Goal: Task Accomplishment & Management: Use online tool/utility

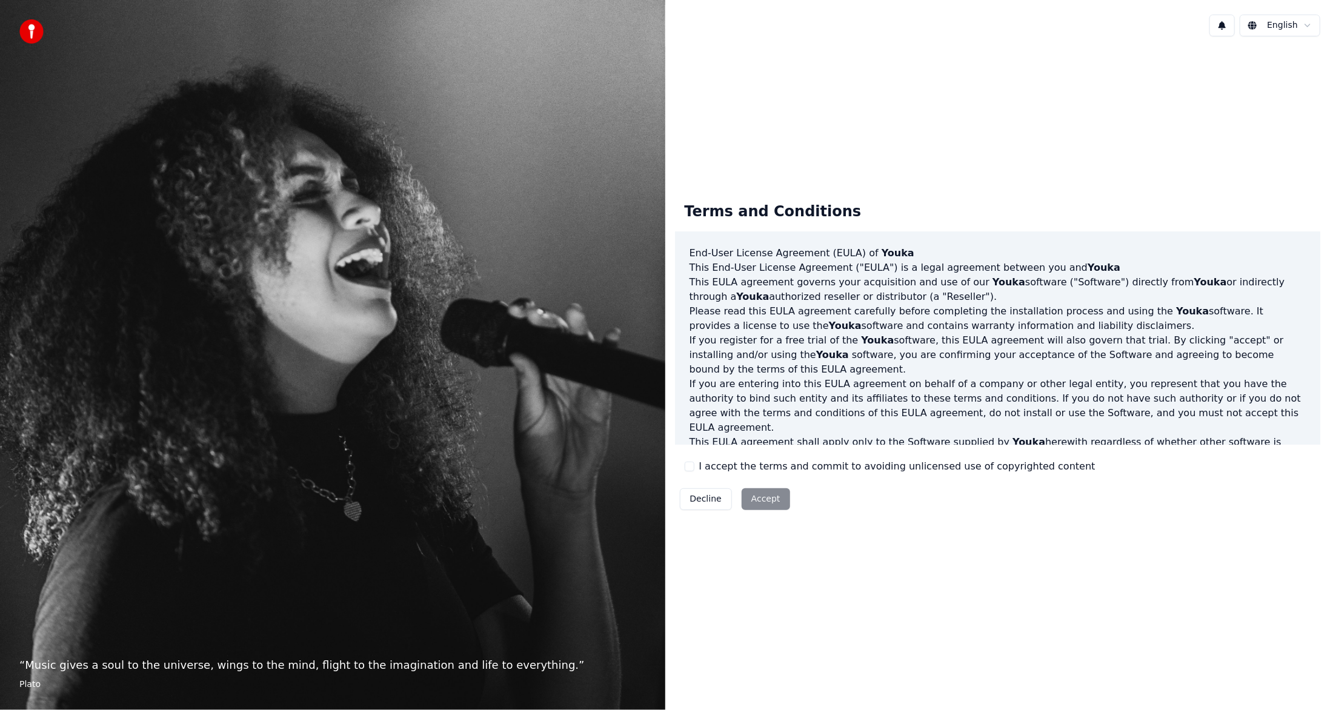
click at [691, 467] on button "I accept the terms and commit to avoiding unlicensed use of copyrighted content" at bounding box center [690, 467] width 10 height 10
click at [760, 505] on button "Accept" at bounding box center [766, 499] width 48 height 22
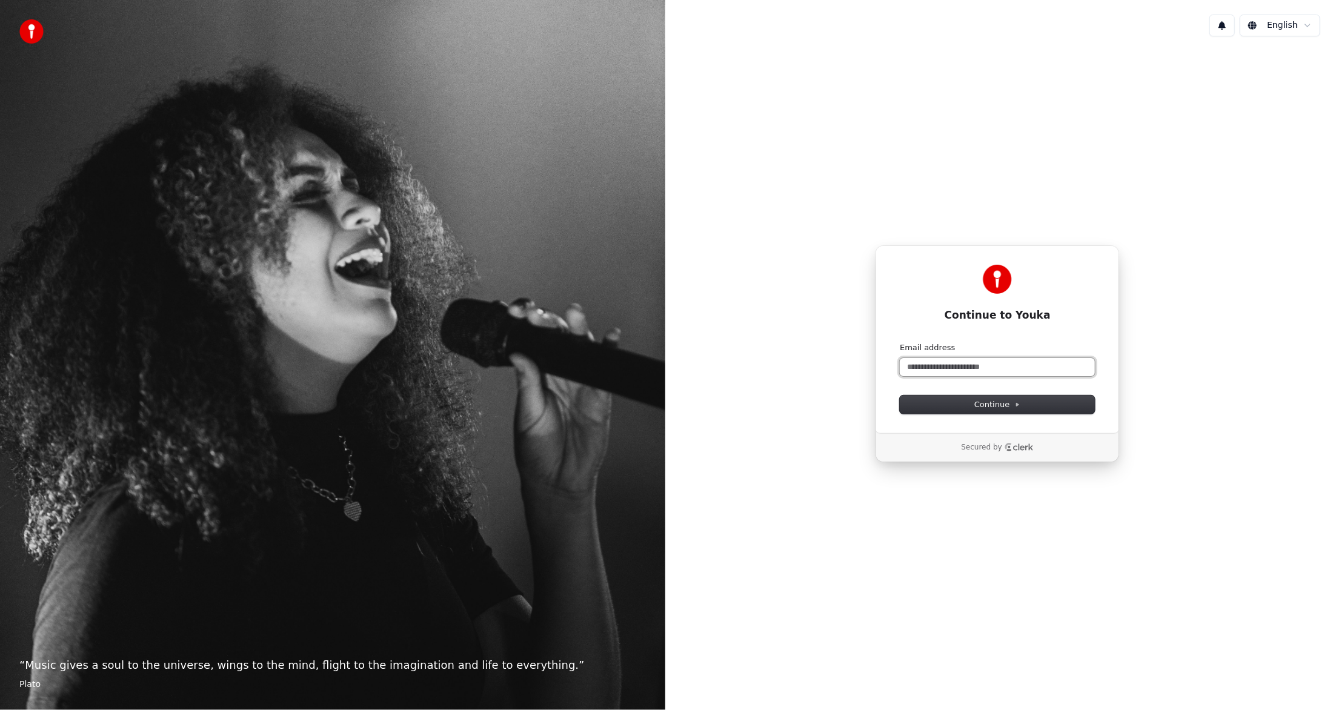
click at [1011, 366] on input "Email address" at bounding box center [997, 367] width 195 height 18
type input "*"
click at [1016, 409] on span "Continue" at bounding box center [997, 404] width 46 height 11
type input "**********"
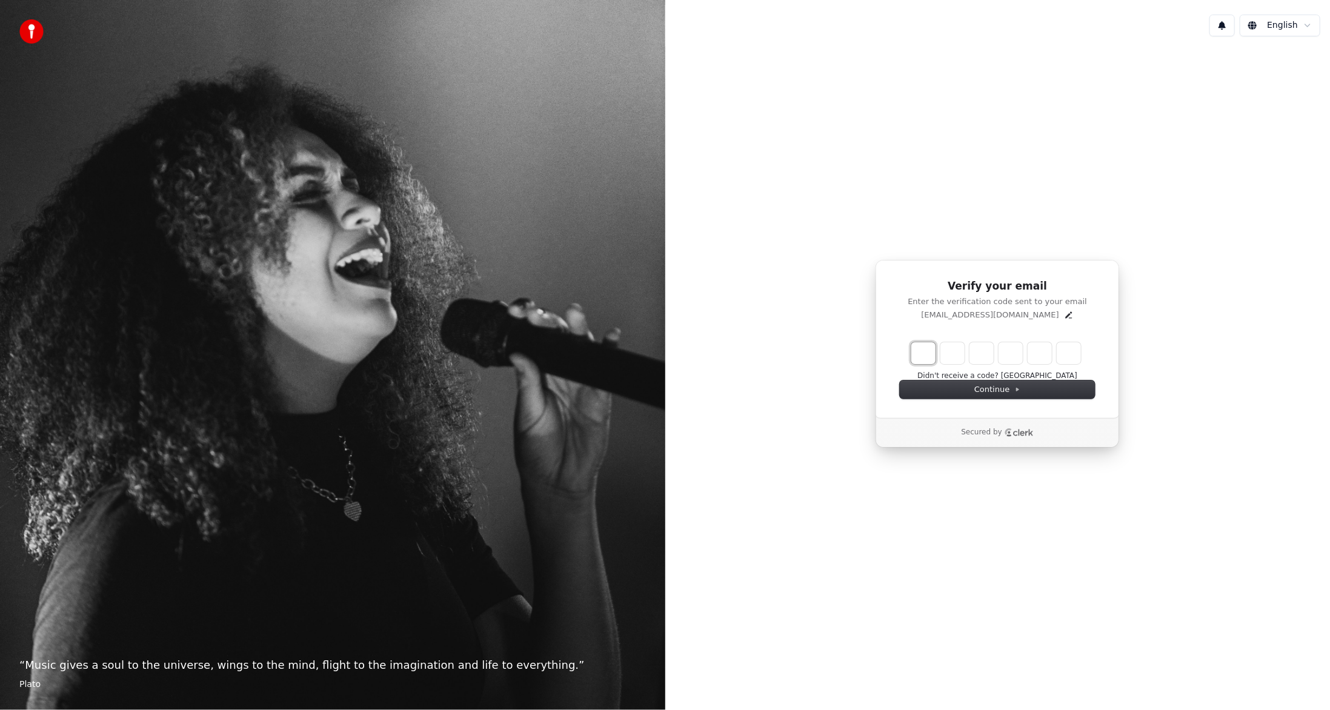
type input "*"
type input "**"
type input "*"
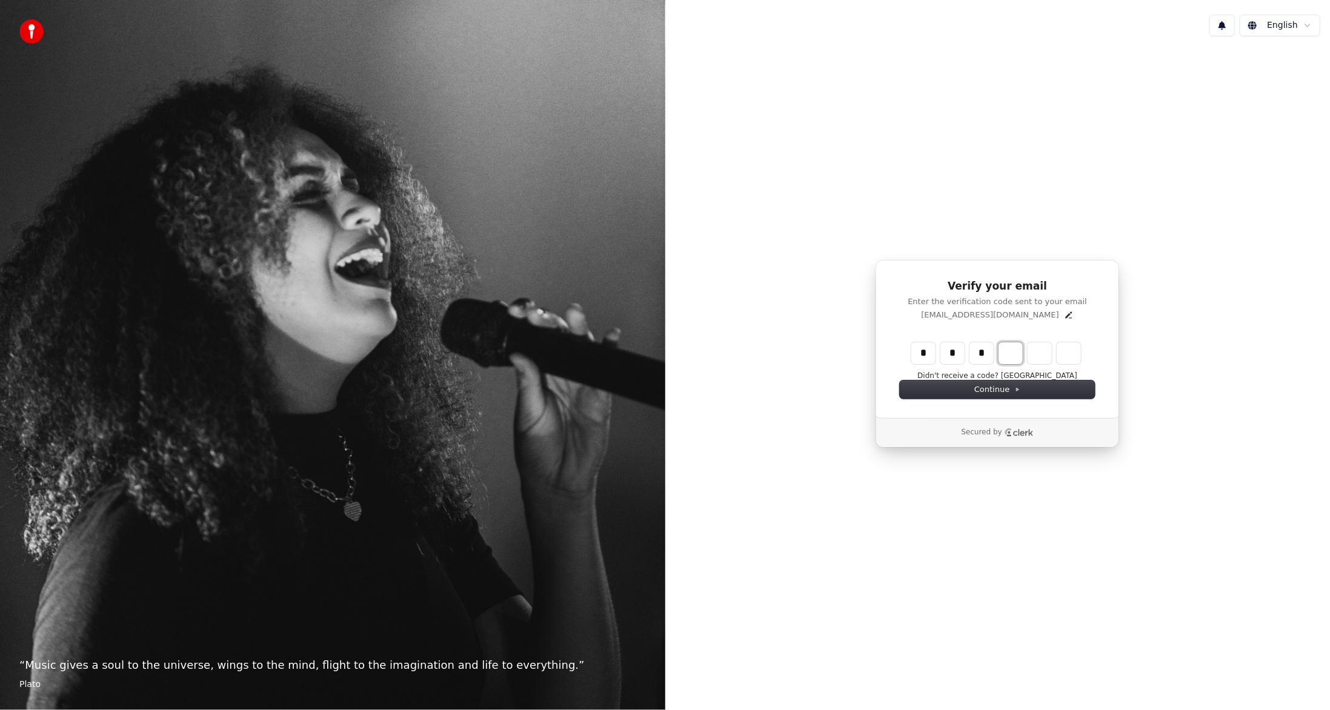
type input "***"
type input "*"
type input "****"
type input "*"
type input "******"
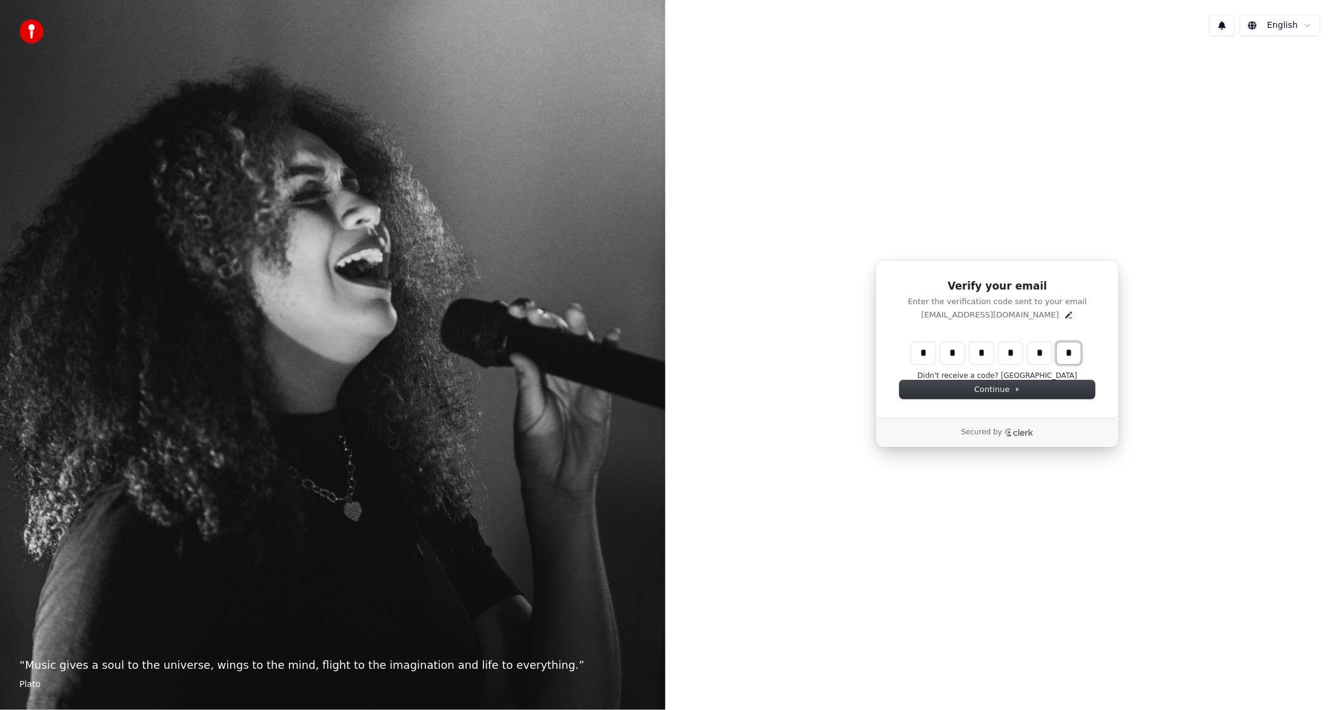
type input "*"
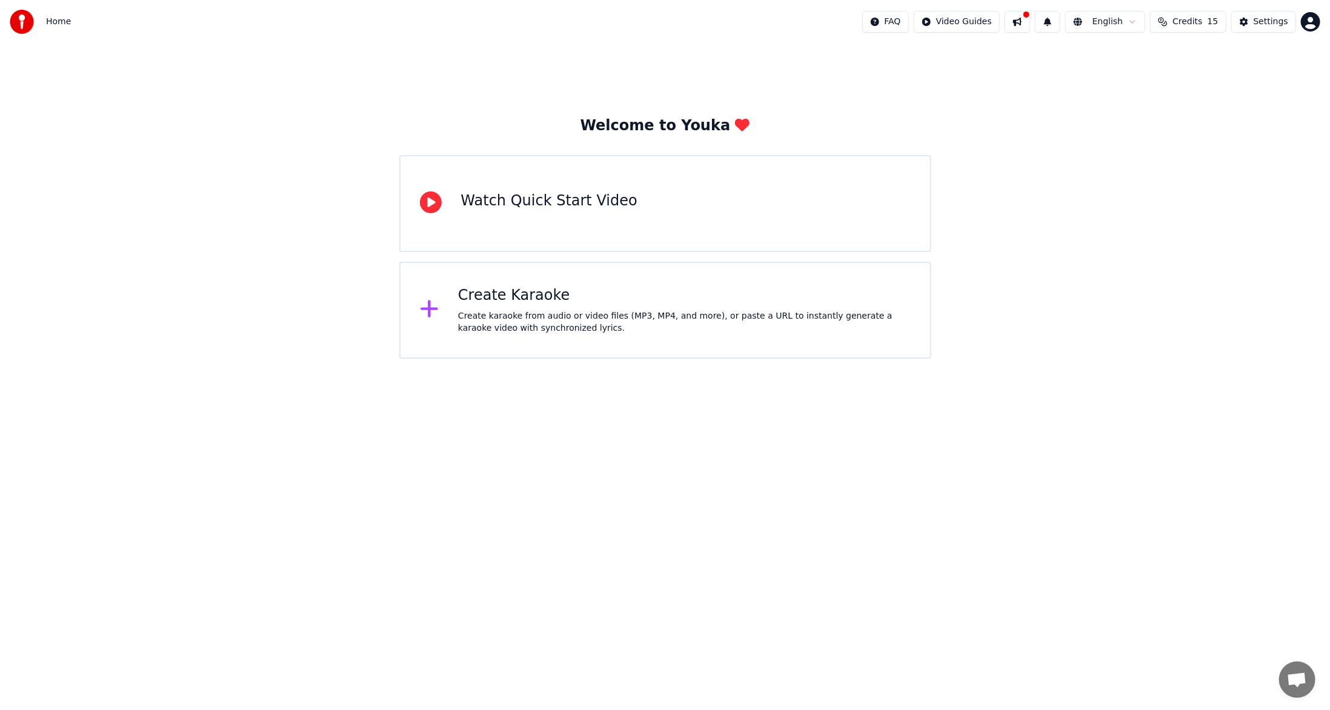
click at [520, 299] on div "Create Karaoke" at bounding box center [684, 295] width 453 height 19
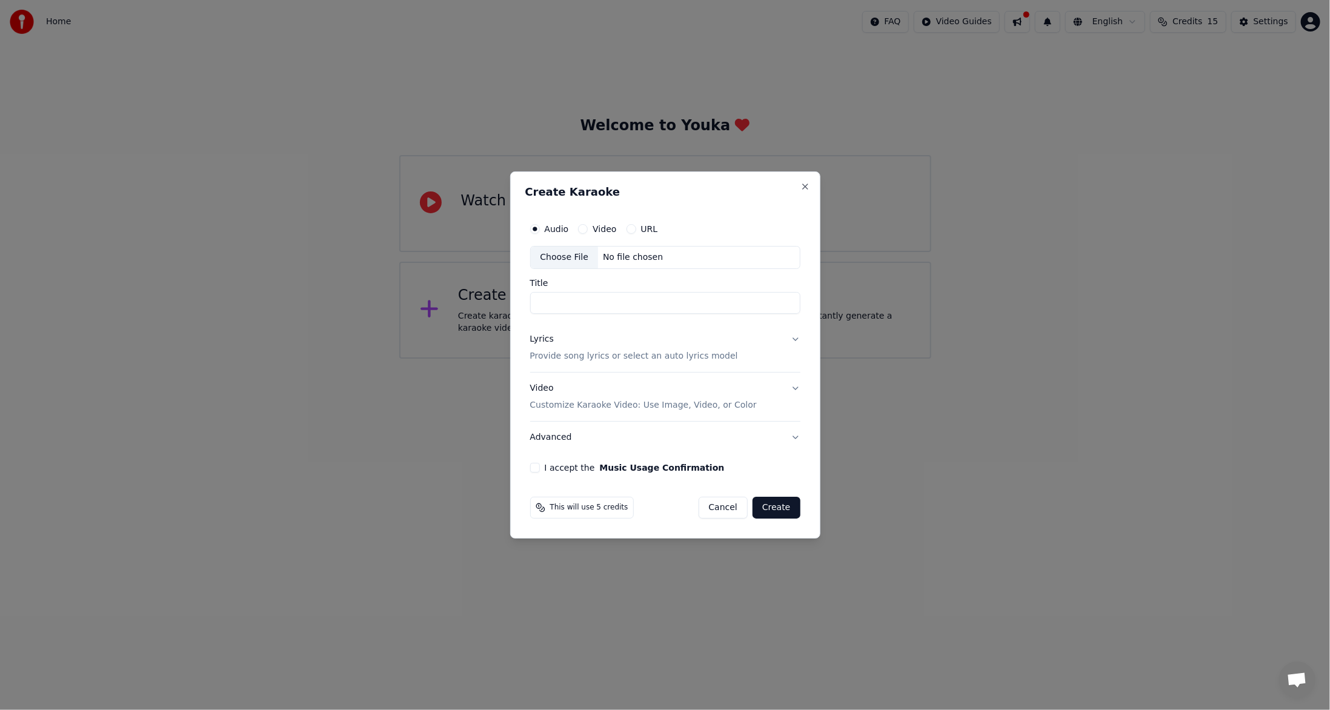
click at [578, 230] on button "Video" at bounding box center [583, 229] width 10 height 10
click at [532, 230] on button "Audio" at bounding box center [535, 229] width 10 height 10
click at [555, 262] on div "Choose File" at bounding box center [565, 258] width 68 height 22
type input "**********"
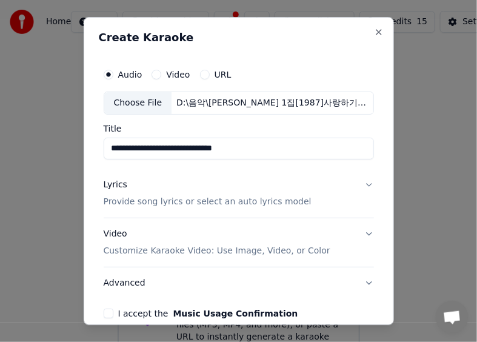
click at [354, 186] on button "Lyrics Provide song lyrics or select an auto lyrics model" at bounding box center [239, 193] width 270 height 48
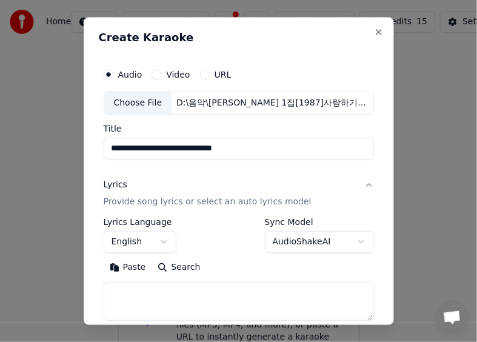
click at [164, 243] on button "English" at bounding box center [140, 242] width 73 height 22
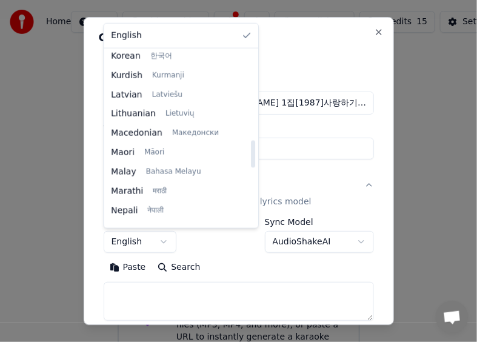
scroll to position [385, 0]
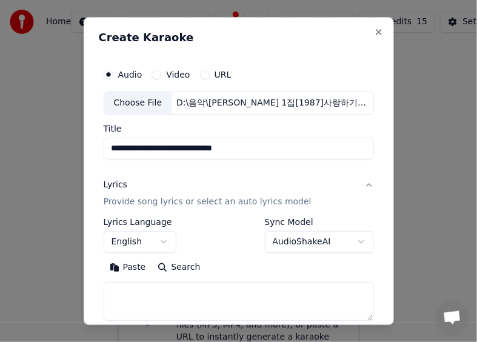
click at [164, 245] on body "**********" at bounding box center [238, 188] width 477 height 376
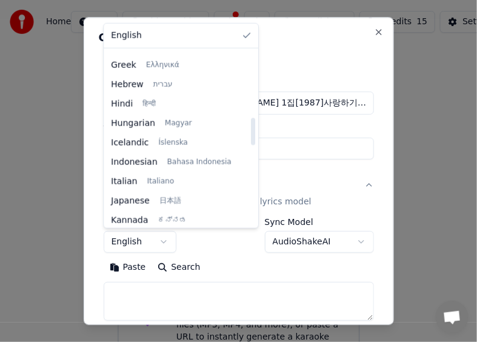
scroll to position [485, 0]
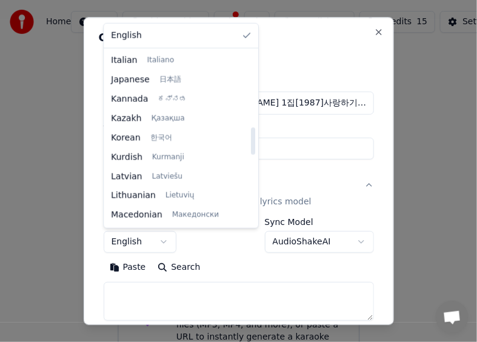
select select "**"
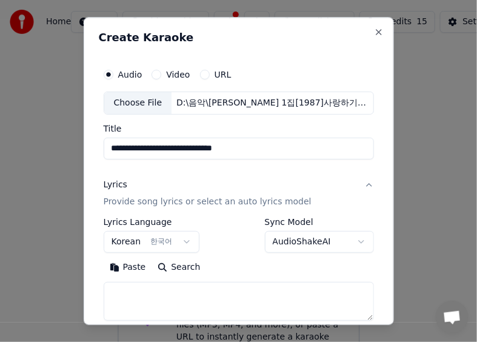
click at [344, 244] on body "**********" at bounding box center [238, 188] width 477 height 376
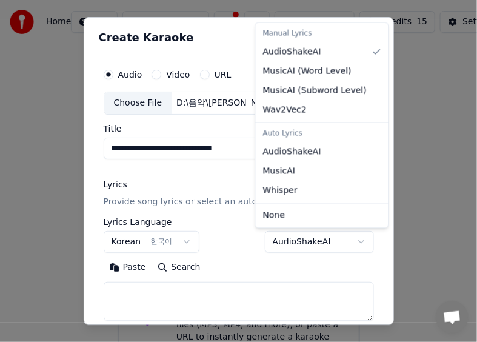
click at [313, 133] on div "Auto Lyrics" at bounding box center [322, 133] width 128 height 17
click at [285, 136] on div "Auto Lyrics" at bounding box center [322, 133] width 128 height 17
click at [281, 138] on div "Auto Lyrics" at bounding box center [322, 133] width 128 height 17
click at [281, 135] on div "Auto Lyrics" at bounding box center [322, 133] width 128 height 17
click at [242, 294] on body "**********" at bounding box center [238, 188] width 477 height 376
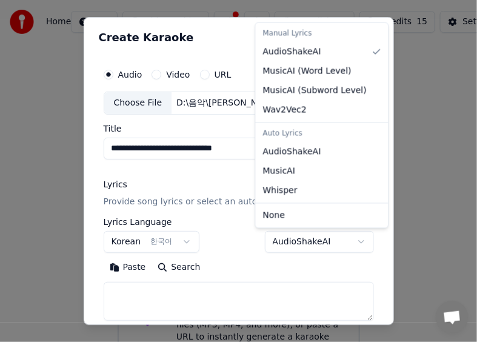
click at [301, 243] on body "**********" at bounding box center [238, 188] width 477 height 376
select select "**********"
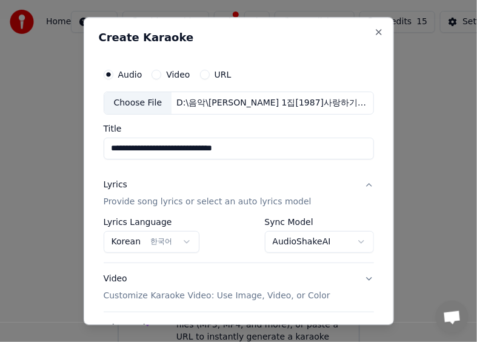
click at [347, 246] on body "**********" at bounding box center [238, 188] width 477 height 376
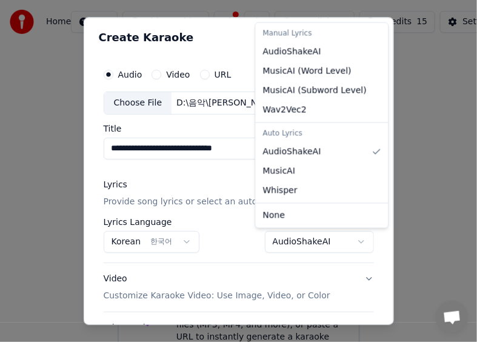
click at [28, 200] on div at bounding box center [238, 171] width 477 height 342
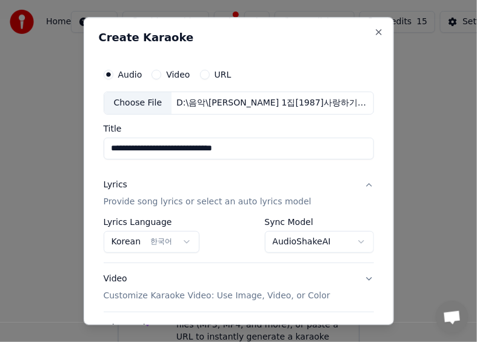
scroll to position [102, 0]
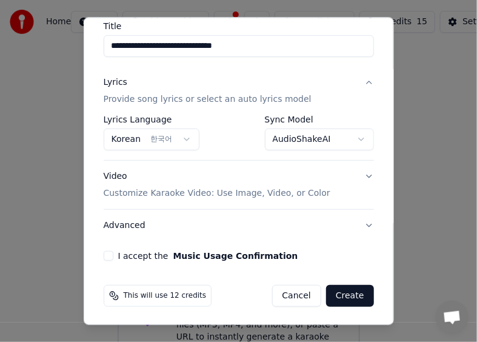
click at [361, 174] on button "Video Customize Karaoke Video: Use Image, Video, or Color" at bounding box center [239, 185] width 270 height 48
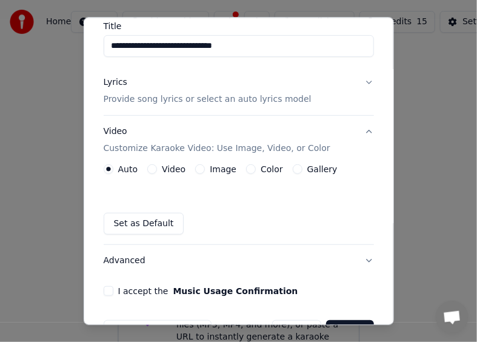
scroll to position [138, 0]
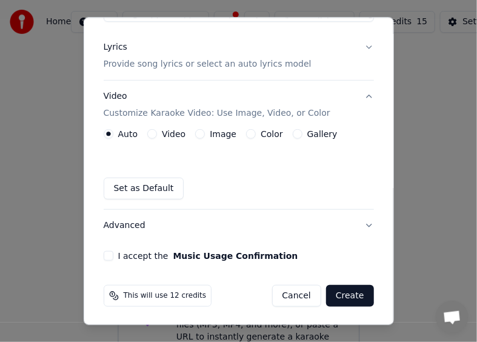
click at [358, 225] on button "Advanced" at bounding box center [239, 226] width 270 height 32
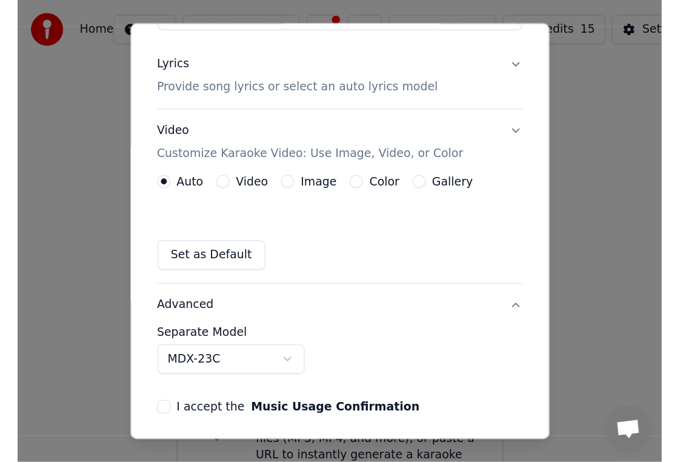
scroll to position [102, 0]
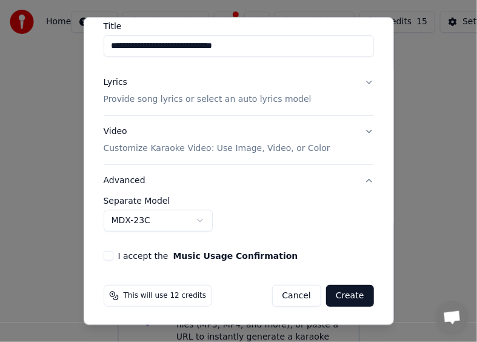
click at [108, 258] on button "I accept the Music Usage Confirmation" at bounding box center [109, 256] width 10 height 10
click at [339, 291] on button "Create" at bounding box center [350, 296] width 48 height 22
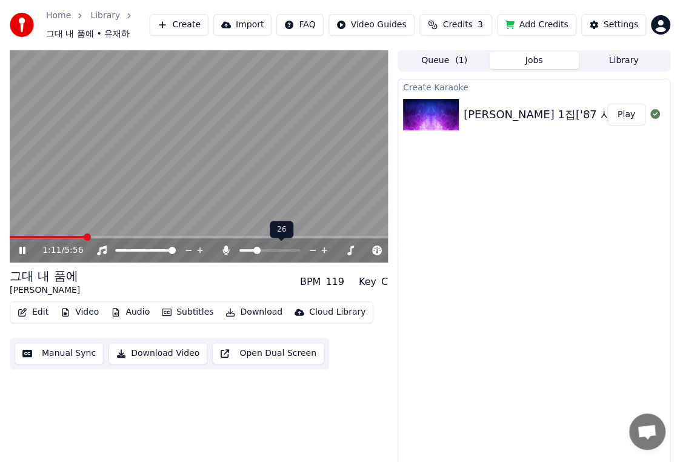
click at [255, 254] on span at bounding box center [256, 250] width 7 height 7
click at [158, 238] on div "1:29 / 5:56" at bounding box center [199, 250] width 378 height 24
click at [159, 236] on span at bounding box center [199, 237] width 378 height 2
click at [253, 250] on span at bounding box center [255, 250] width 7 height 7
click at [142, 236] on span at bounding box center [76, 237] width 133 height 2
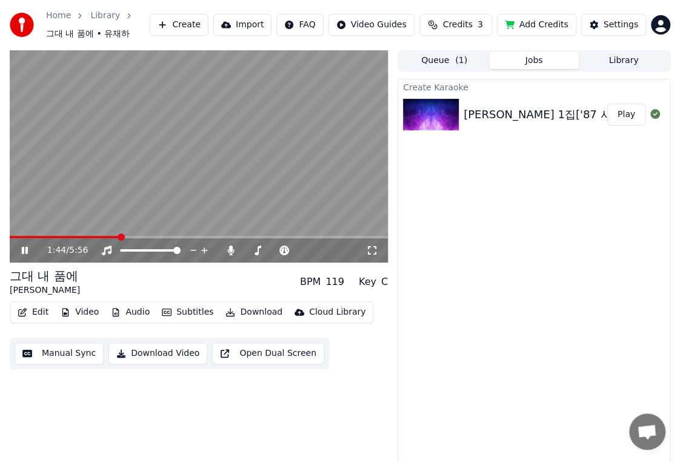
click at [119, 238] on span at bounding box center [65, 237] width 110 height 2
click at [287, 251] on span at bounding box center [287, 250] width 7 height 7
click at [296, 251] on span at bounding box center [296, 250] width 7 height 7
click at [239, 250] on span at bounding box center [242, 250] width 7 height 7
click at [382, 279] on div "C" at bounding box center [384, 282] width 7 height 15
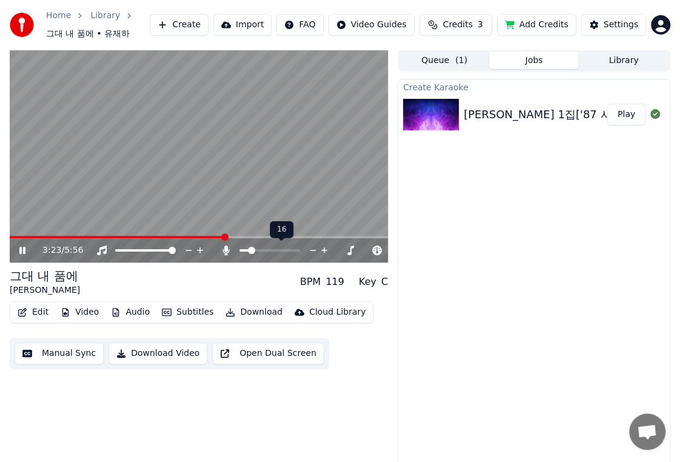
click at [248, 252] on span at bounding box center [251, 250] width 7 height 7
click at [338, 247] on icon at bounding box center [340, 250] width 12 height 12
click at [349, 248] on icon at bounding box center [351, 250] width 12 height 12
click at [376, 247] on icon at bounding box center [378, 250] width 12 height 12
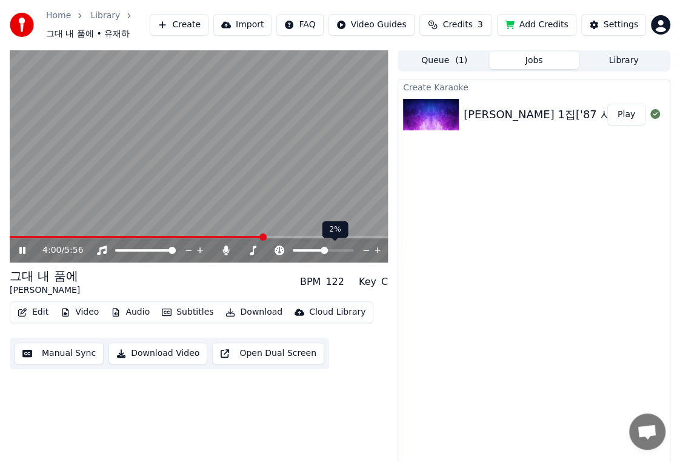
click at [376, 247] on icon at bounding box center [378, 250] width 12 height 12
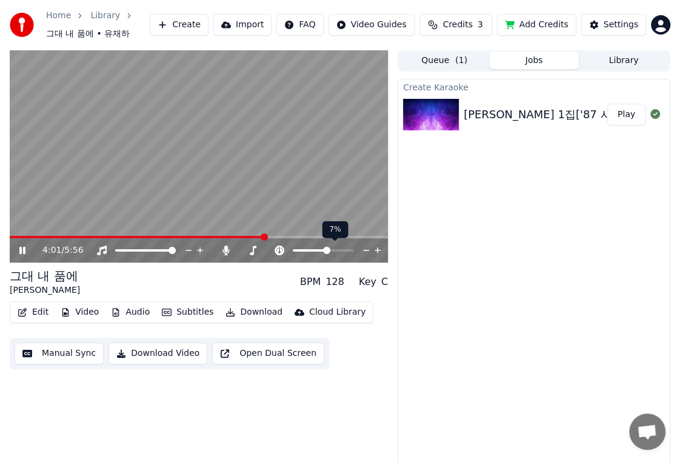
click at [376, 247] on icon at bounding box center [378, 250] width 12 height 12
click at [376, 248] on icon at bounding box center [378, 250] width 12 height 12
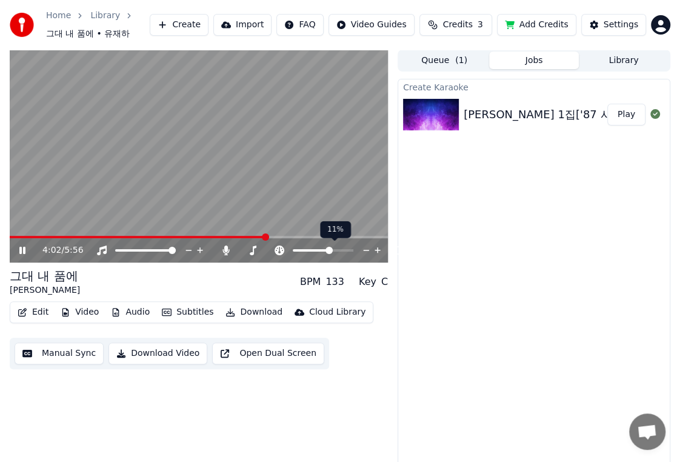
click at [376, 248] on icon at bounding box center [378, 250] width 12 height 12
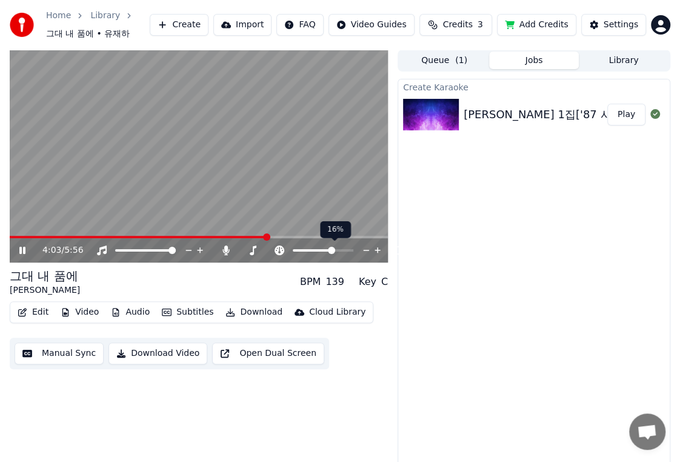
click at [376, 248] on icon at bounding box center [378, 250] width 12 height 12
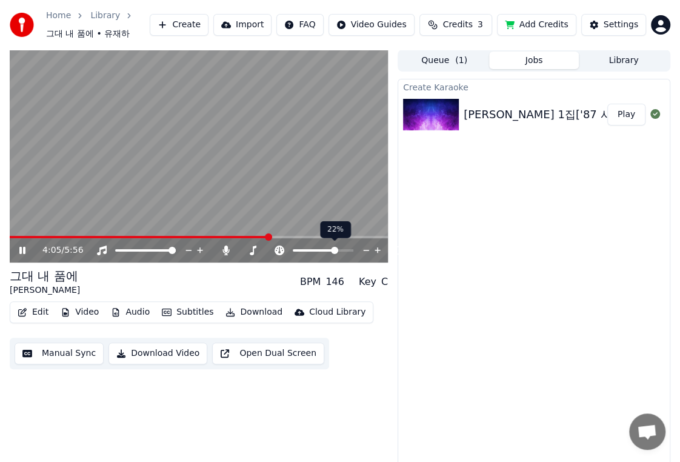
click at [376, 248] on icon at bounding box center [378, 250] width 12 height 12
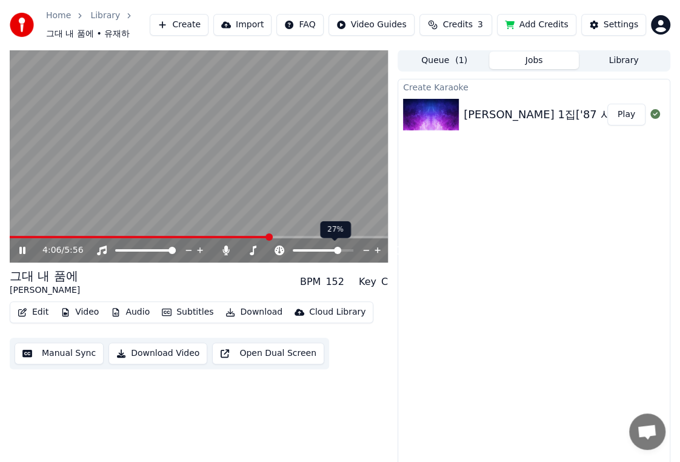
click at [376, 248] on icon at bounding box center [378, 250] width 12 height 12
click at [367, 247] on icon at bounding box center [367, 250] width 12 height 12
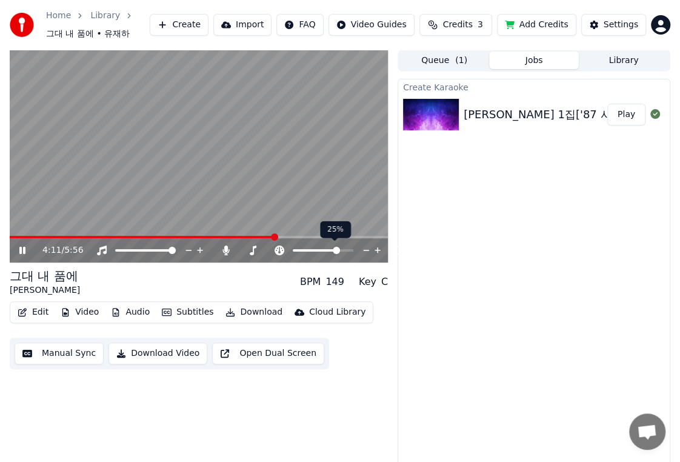
click at [367, 247] on icon at bounding box center [367, 250] width 12 height 12
click at [367, 248] on icon at bounding box center [367, 250] width 12 height 12
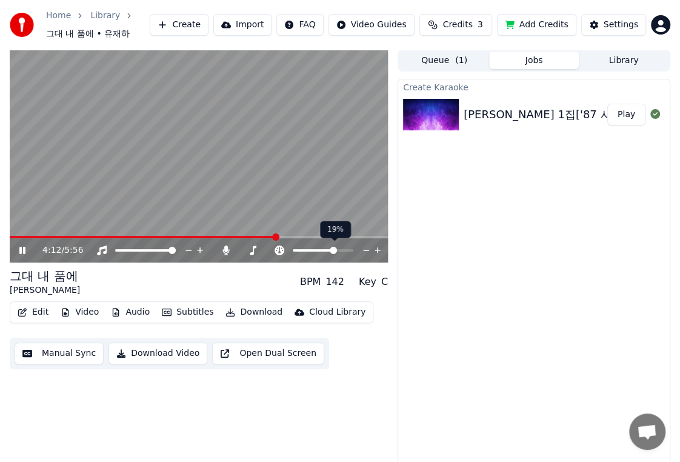
click at [367, 248] on icon at bounding box center [367, 250] width 12 height 12
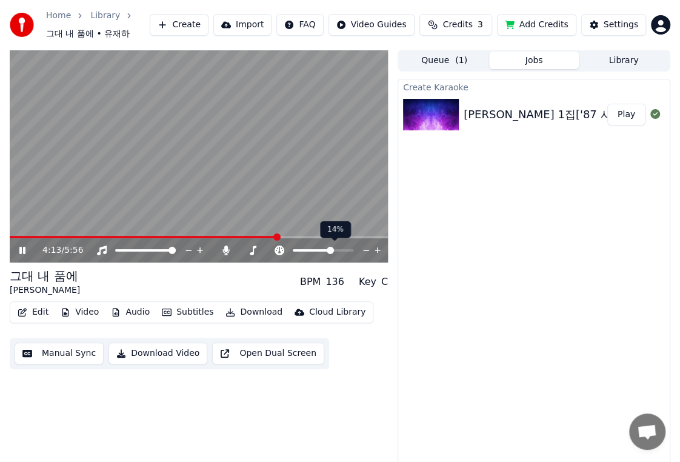
click at [367, 248] on icon at bounding box center [367, 250] width 12 height 12
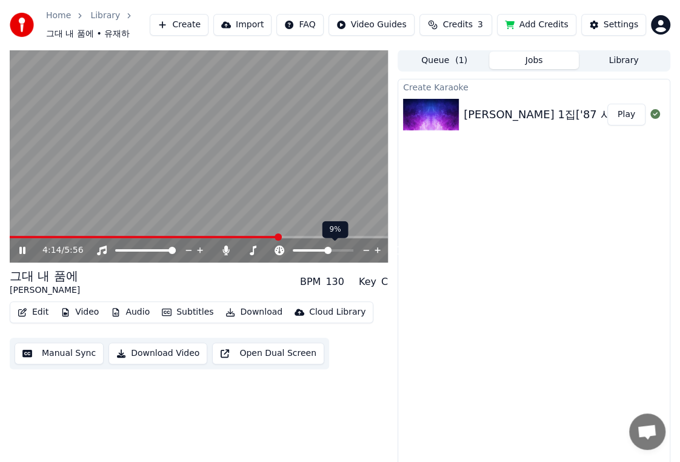
click at [367, 248] on icon at bounding box center [367, 250] width 12 height 12
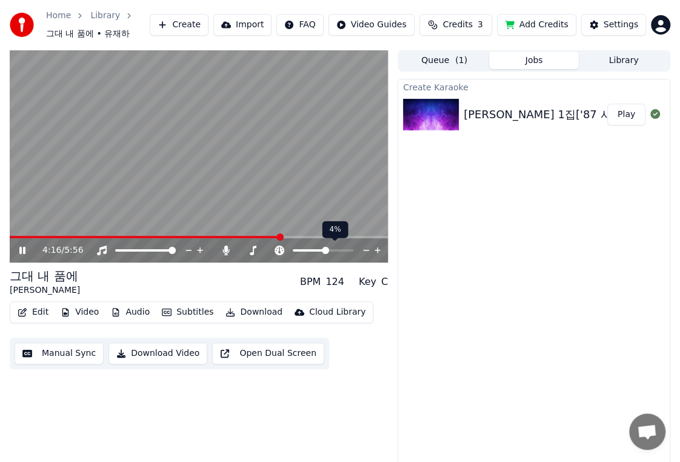
click at [367, 248] on icon at bounding box center [367, 250] width 12 height 12
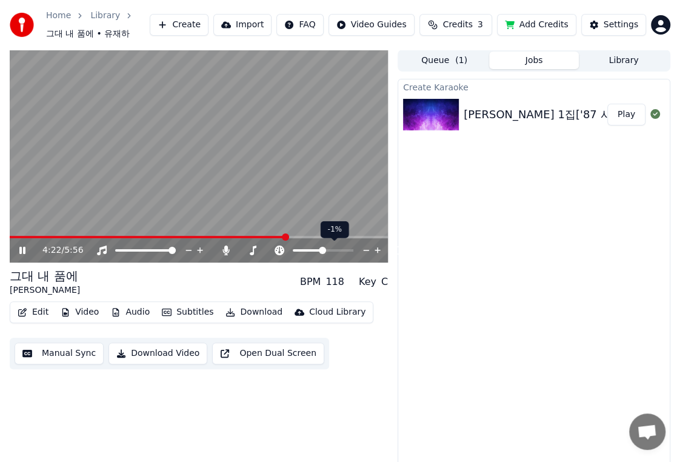
click at [367, 247] on icon at bounding box center [367, 250] width 12 height 12
click at [339, 247] on icon at bounding box center [340, 250] width 12 height 12
click at [353, 246] on icon at bounding box center [351, 250] width 12 height 12
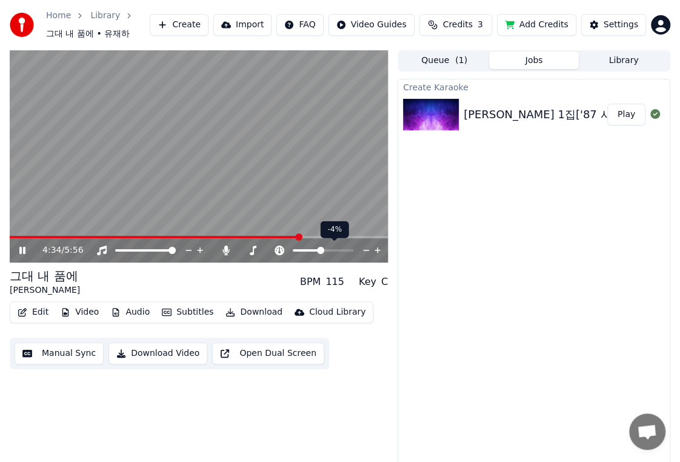
click at [365, 247] on icon at bounding box center [367, 250] width 12 height 12
click at [364, 247] on icon at bounding box center [367, 250] width 12 height 12
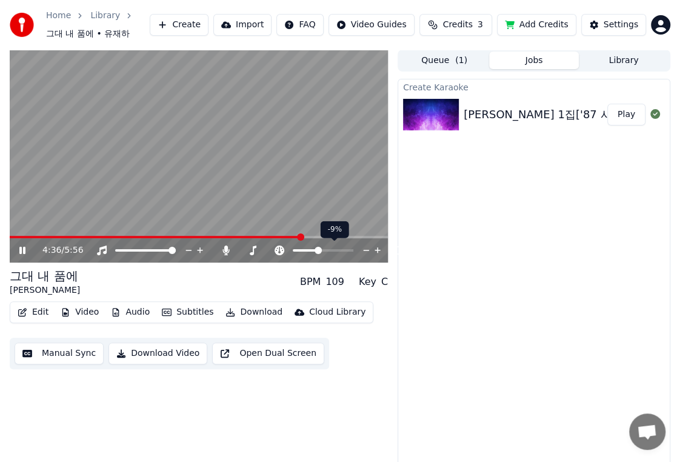
click at [364, 247] on icon at bounding box center [367, 250] width 12 height 12
click at [377, 248] on icon at bounding box center [377, 250] width 6 height 6
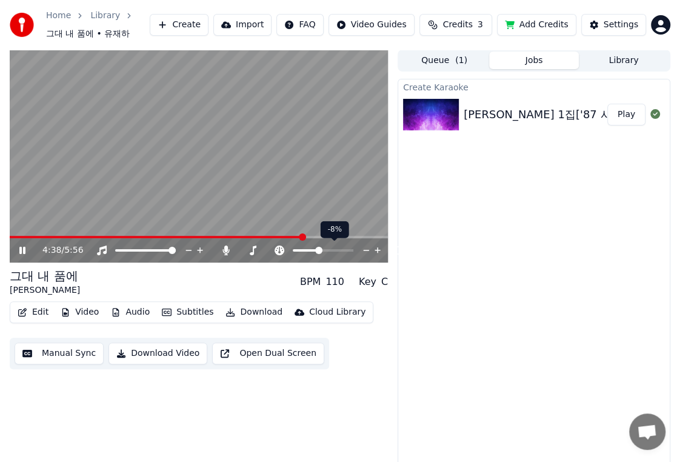
click at [377, 248] on icon at bounding box center [377, 250] width 6 height 6
click at [377, 246] on icon at bounding box center [378, 250] width 12 height 12
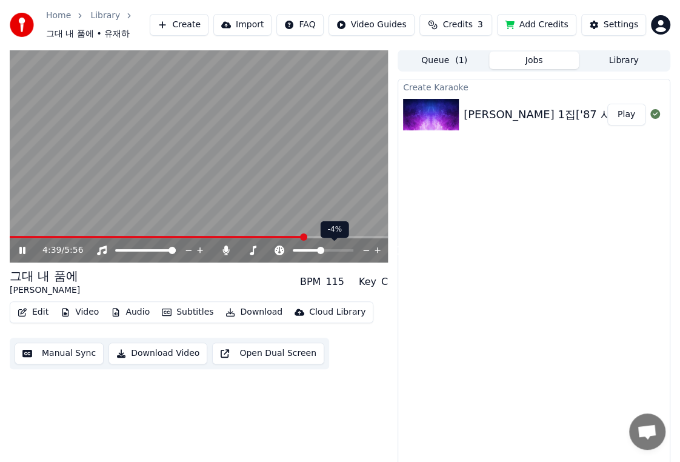
click at [377, 246] on icon at bounding box center [378, 250] width 12 height 12
click at [376, 245] on icon at bounding box center [378, 250] width 12 height 12
click at [139, 355] on button "Download Video" at bounding box center [157, 353] width 99 height 22
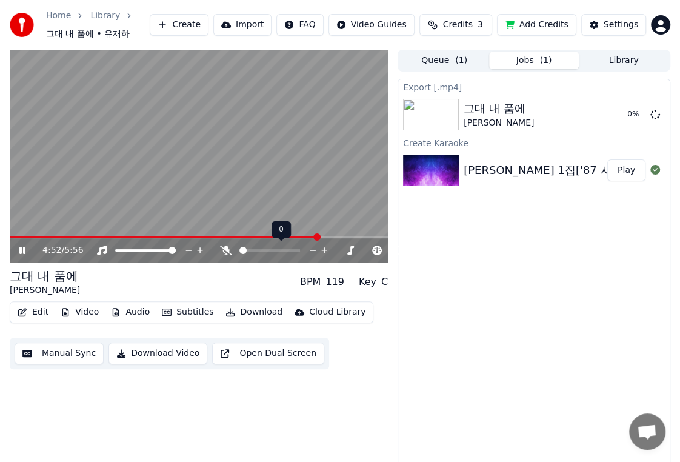
click at [239, 251] on span at bounding box center [239, 250] width 0 height 2
